Goal: Check status: Check status

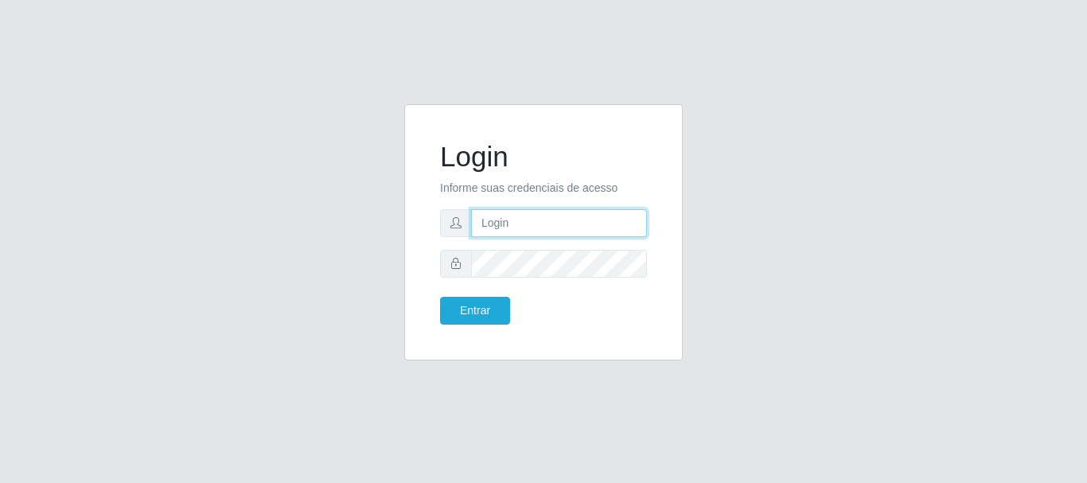
click at [551, 233] on input "text" at bounding box center [559, 223] width 176 height 28
drag, startPoint x: 548, startPoint y: 220, endPoint x: 609, endPoint y: 221, distance: 61.3
click at [609, 221] on input "ian@galiottoAa123456" at bounding box center [559, 223] width 176 height 28
type input "[PERSON_NAME]@[PERSON_NAME]"
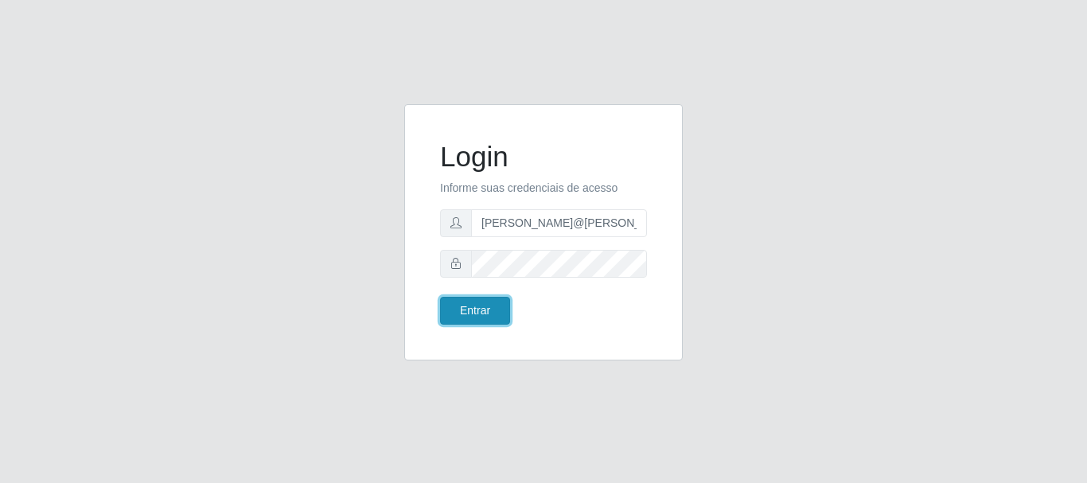
click at [500, 306] on button "Entrar" at bounding box center [475, 311] width 70 height 28
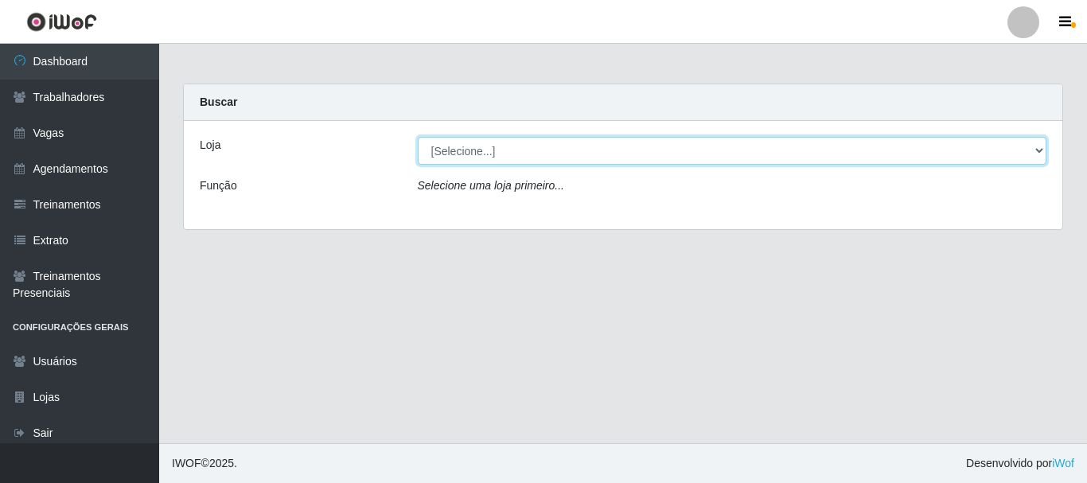
click at [550, 143] on select "[Selecione...] [GEOGRAPHIC_DATA]" at bounding box center [733, 151] width 630 height 28
select select "279"
click at [418, 137] on select "[Selecione...] [GEOGRAPHIC_DATA]" at bounding box center [733, 151] width 630 height 28
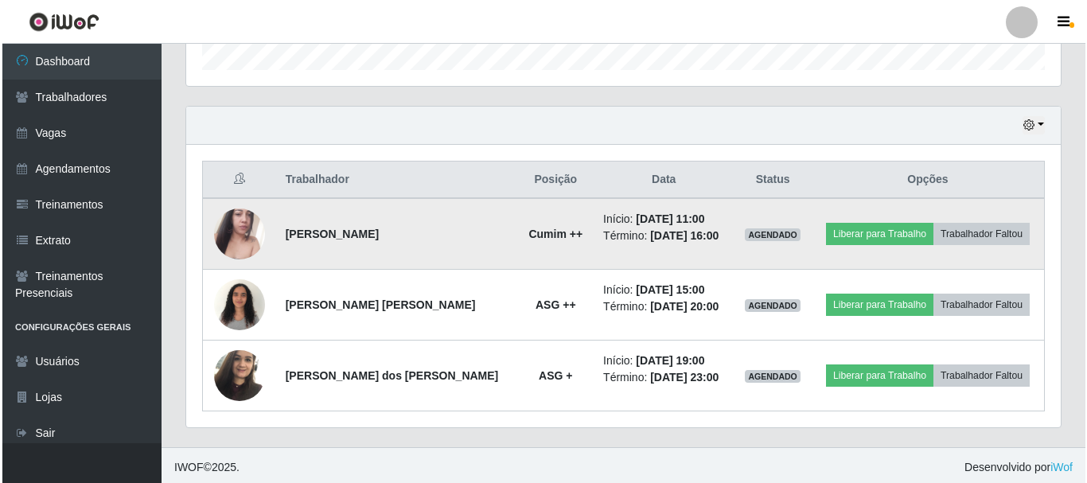
scroll to position [503, 0]
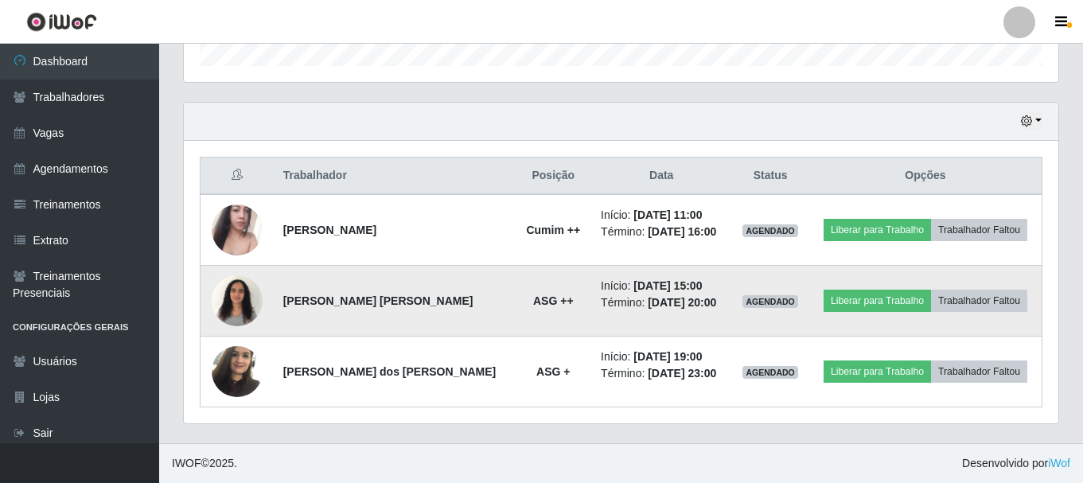
click at [235, 310] on img at bounding box center [237, 301] width 51 height 68
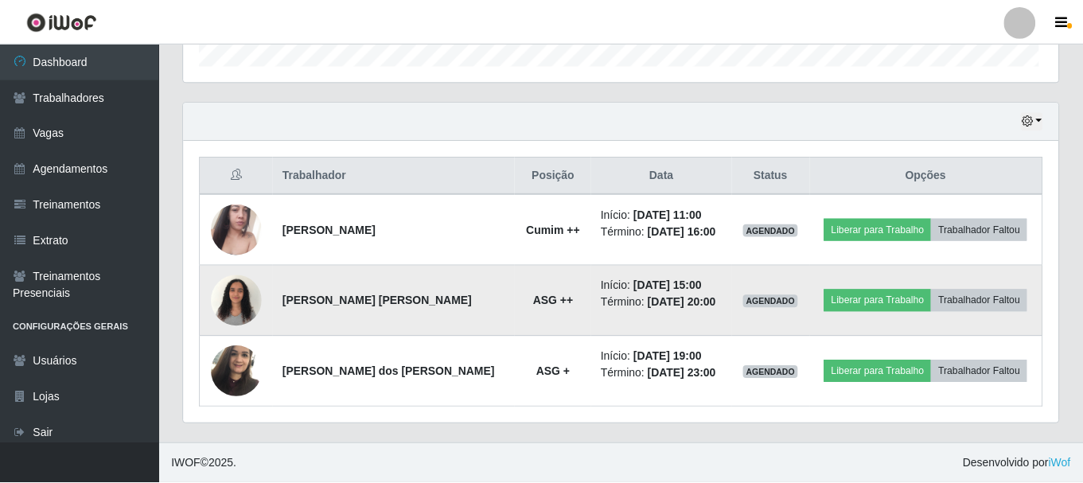
scroll to position [330, 867]
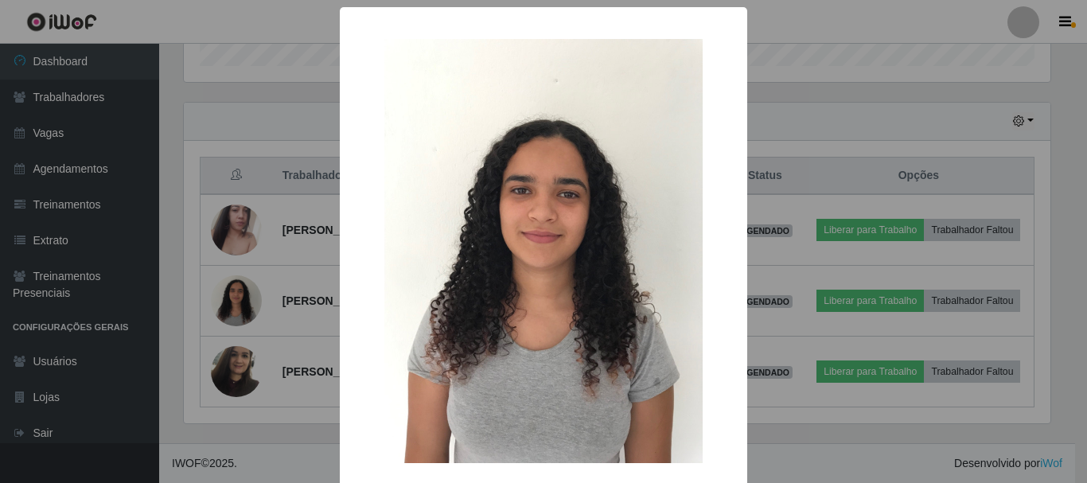
click at [308, 348] on div "× OK Cancel" at bounding box center [543, 241] width 1087 height 483
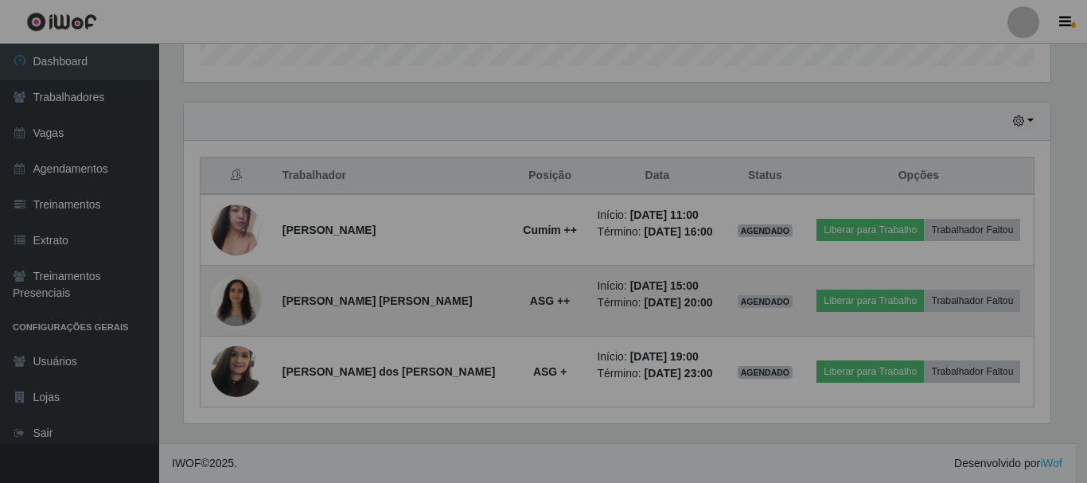
scroll to position [330, 875]
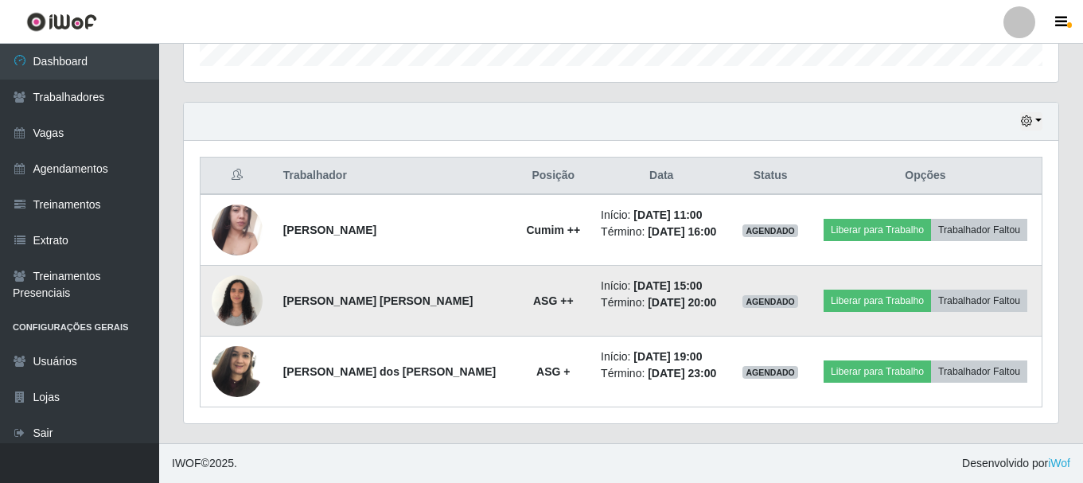
click at [254, 312] on img at bounding box center [237, 301] width 51 height 68
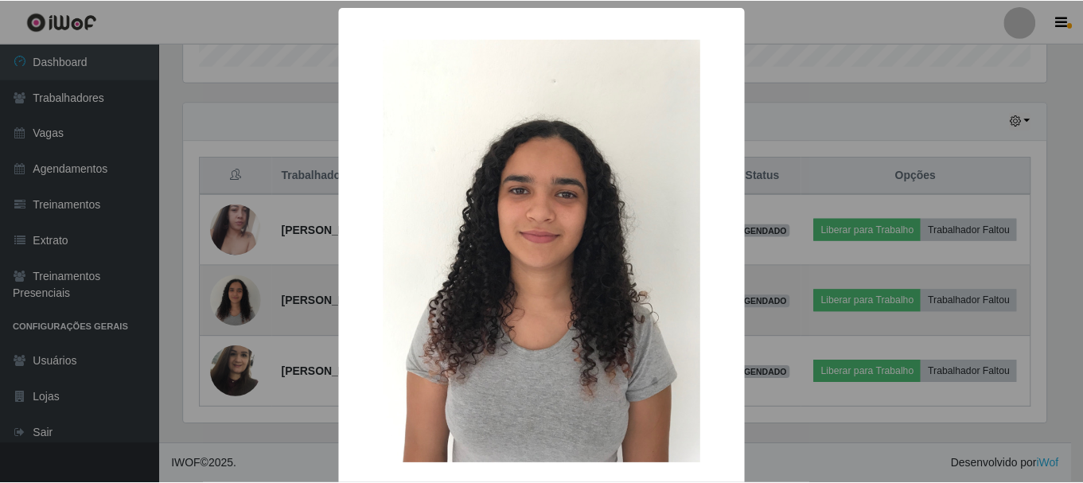
scroll to position [330, 867]
click at [254, 311] on div "× OK Cancel" at bounding box center [543, 241] width 1087 height 483
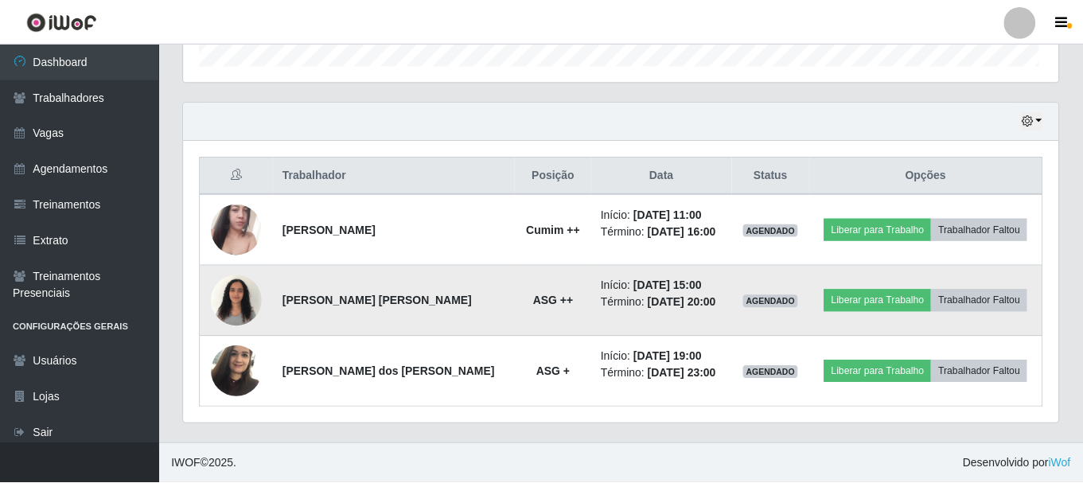
scroll to position [330, 875]
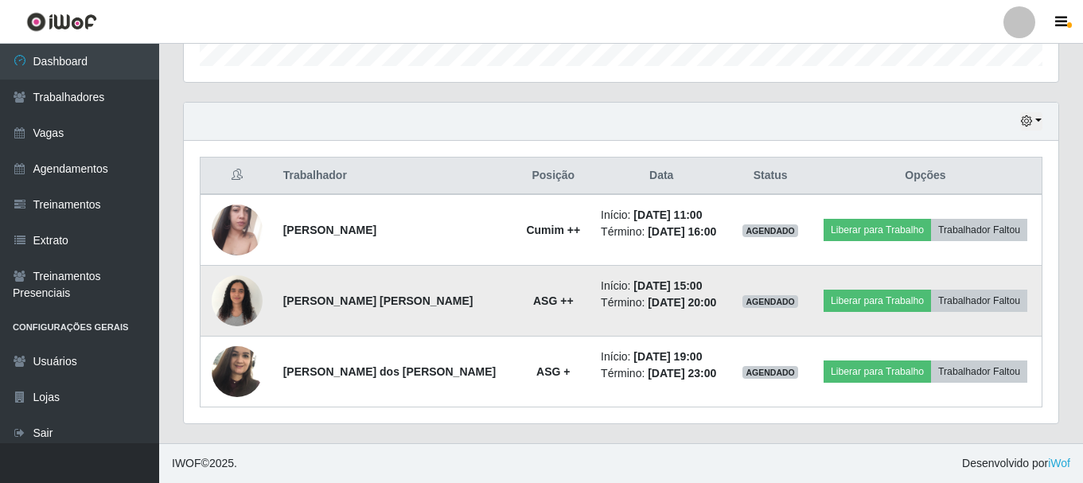
click at [236, 301] on img at bounding box center [237, 301] width 51 height 68
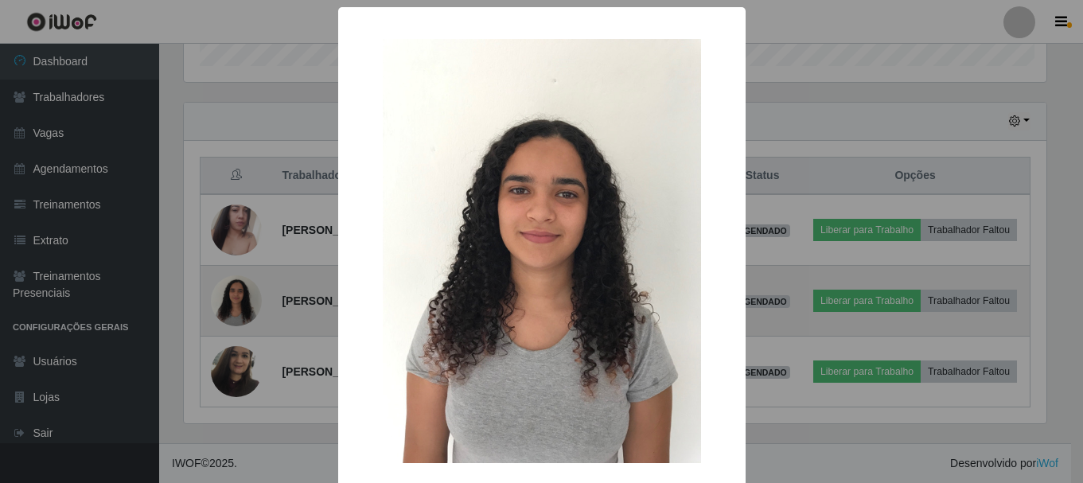
scroll to position [330, 867]
click at [236, 301] on div "× OK Cancel" at bounding box center [543, 241] width 1087 height 483
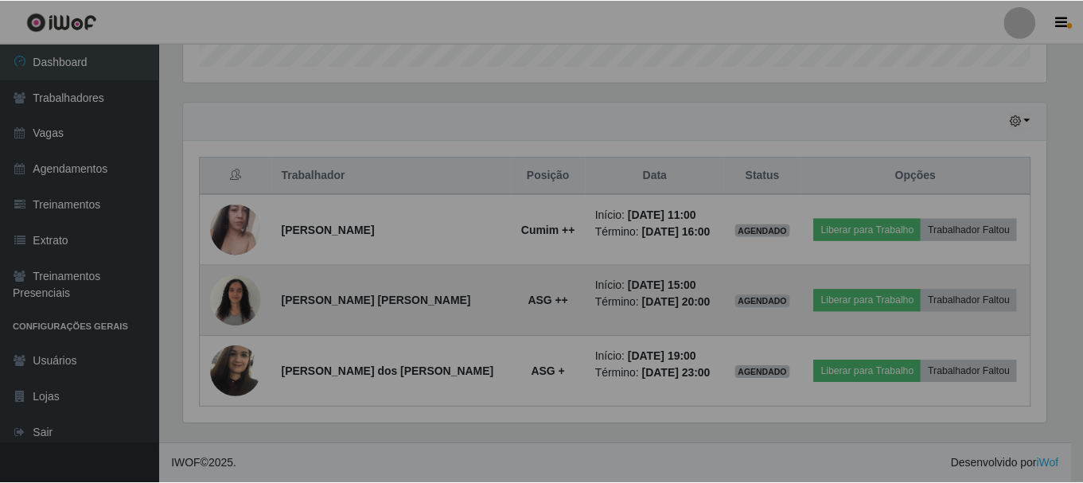
scroll to position [330, 875]
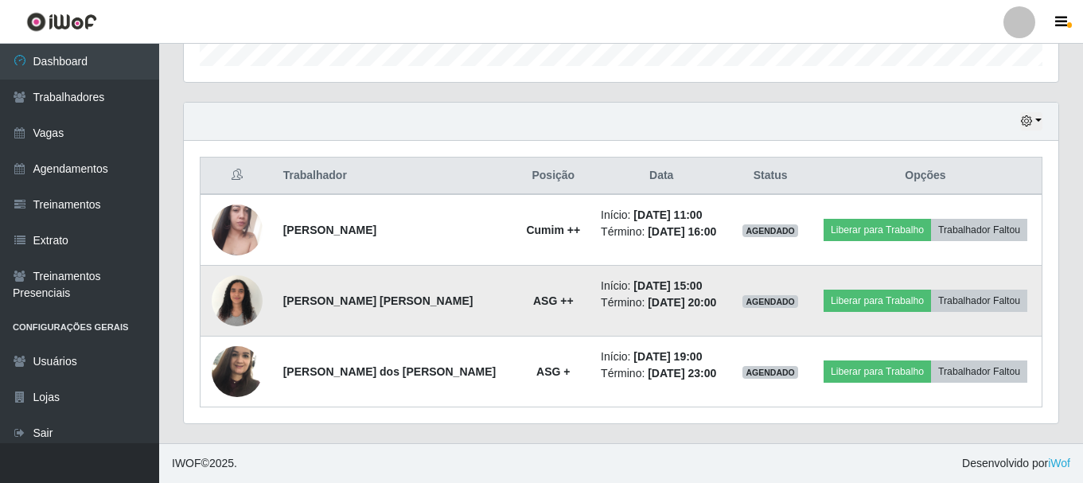
click at [233, 309] on img at bounding box center [237, 301] width 51 height 68
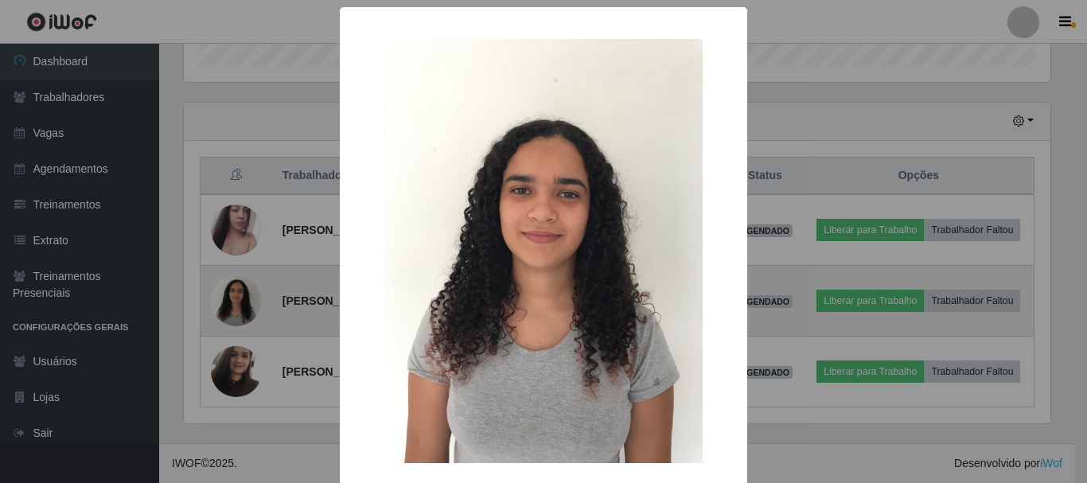
click at [233, 309] on div "× OK Cancel" at bounding box center [543, 241] width 1087 height 483
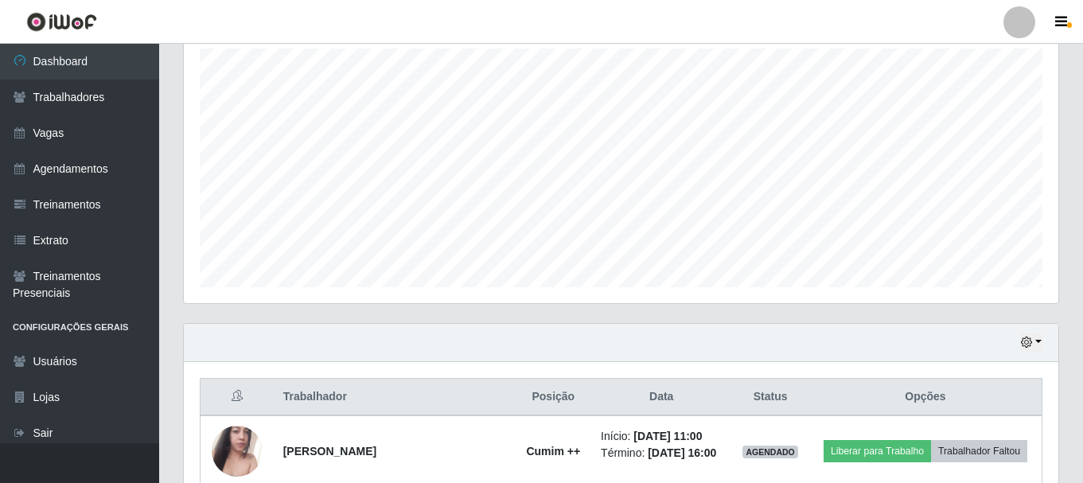
scroll to position [264, 0]
